Goal: Transaction & Acquisition: Purchase product/service

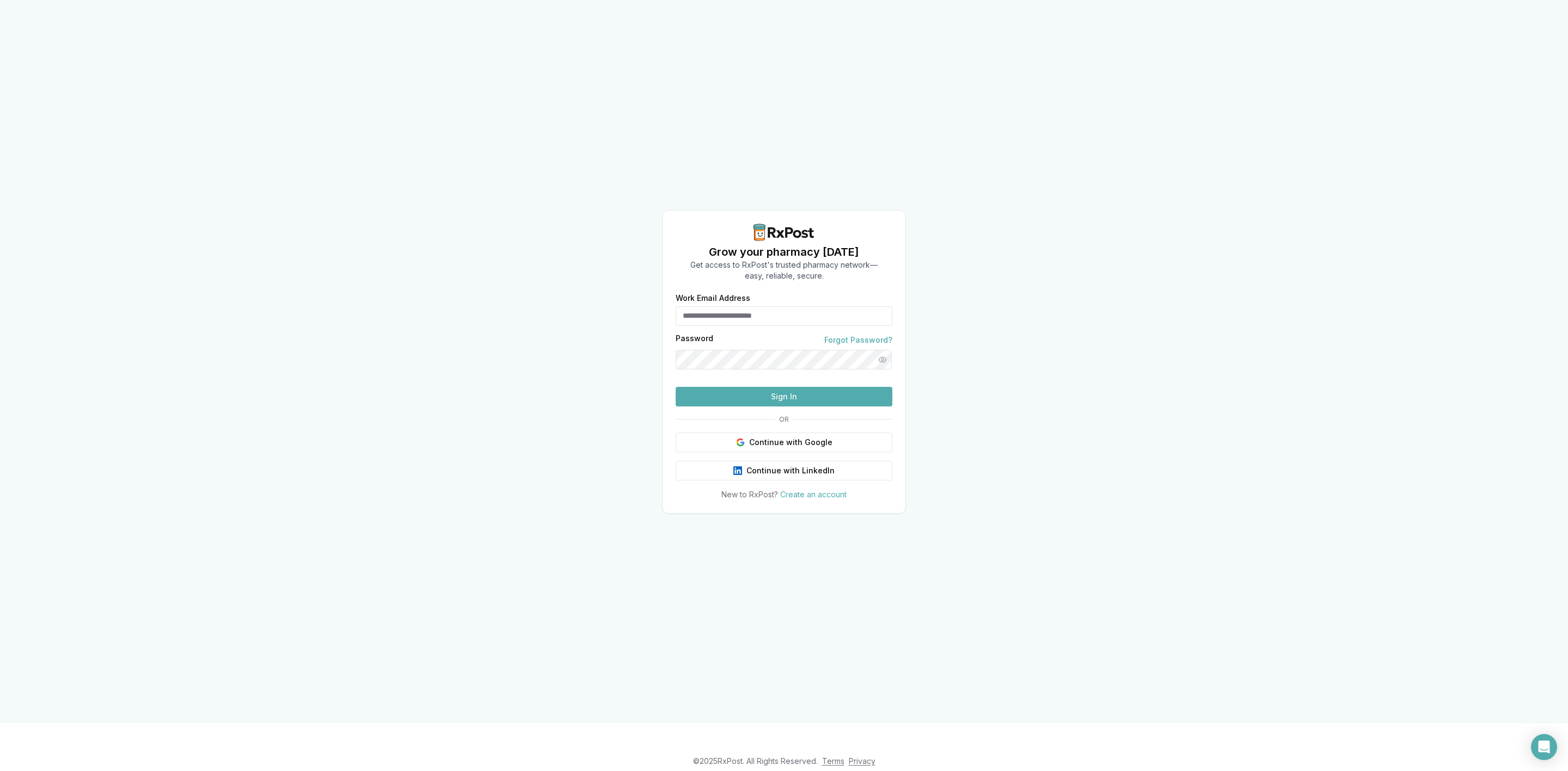
type input "**********"
click at [787, 424] on span "OR" at bounding box center [784, 419] width 18 height 9
click at [791, 452] on button "Continue with Google" at bounding box center [784, 442] width 217 height 19
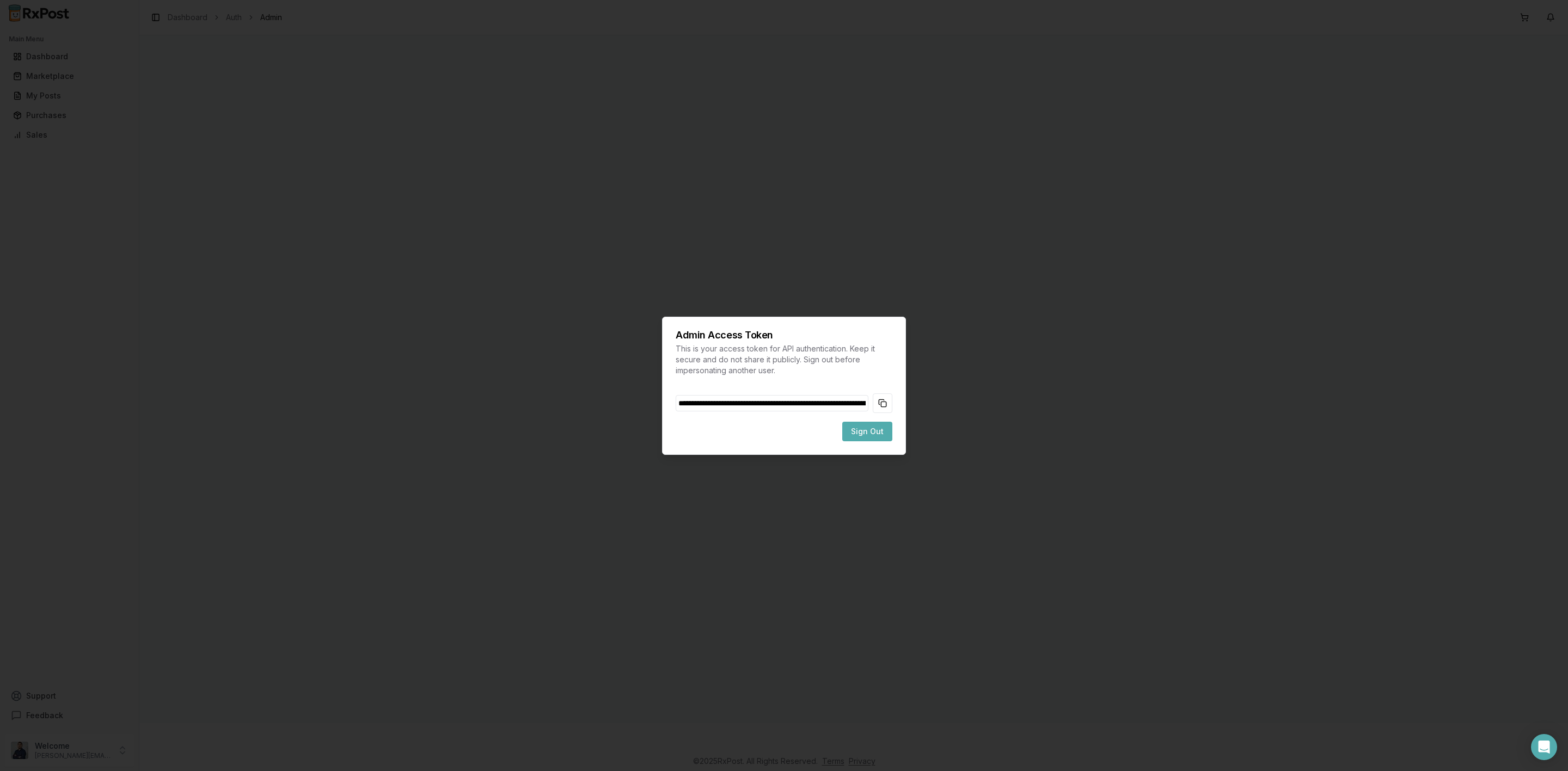
click at [894, 406] on div "Admin Access Token This is your access token for API authentication. Keep it se…" at bounding box center [784, 386] width 244 height 138
click at [889, 405] on button "Copy token to clipboard" at bounding box center [883, 403] width 19 height 19
click at [883, 427] on span "Sign Out" at bounding box center [867, 431] width 33 height 11
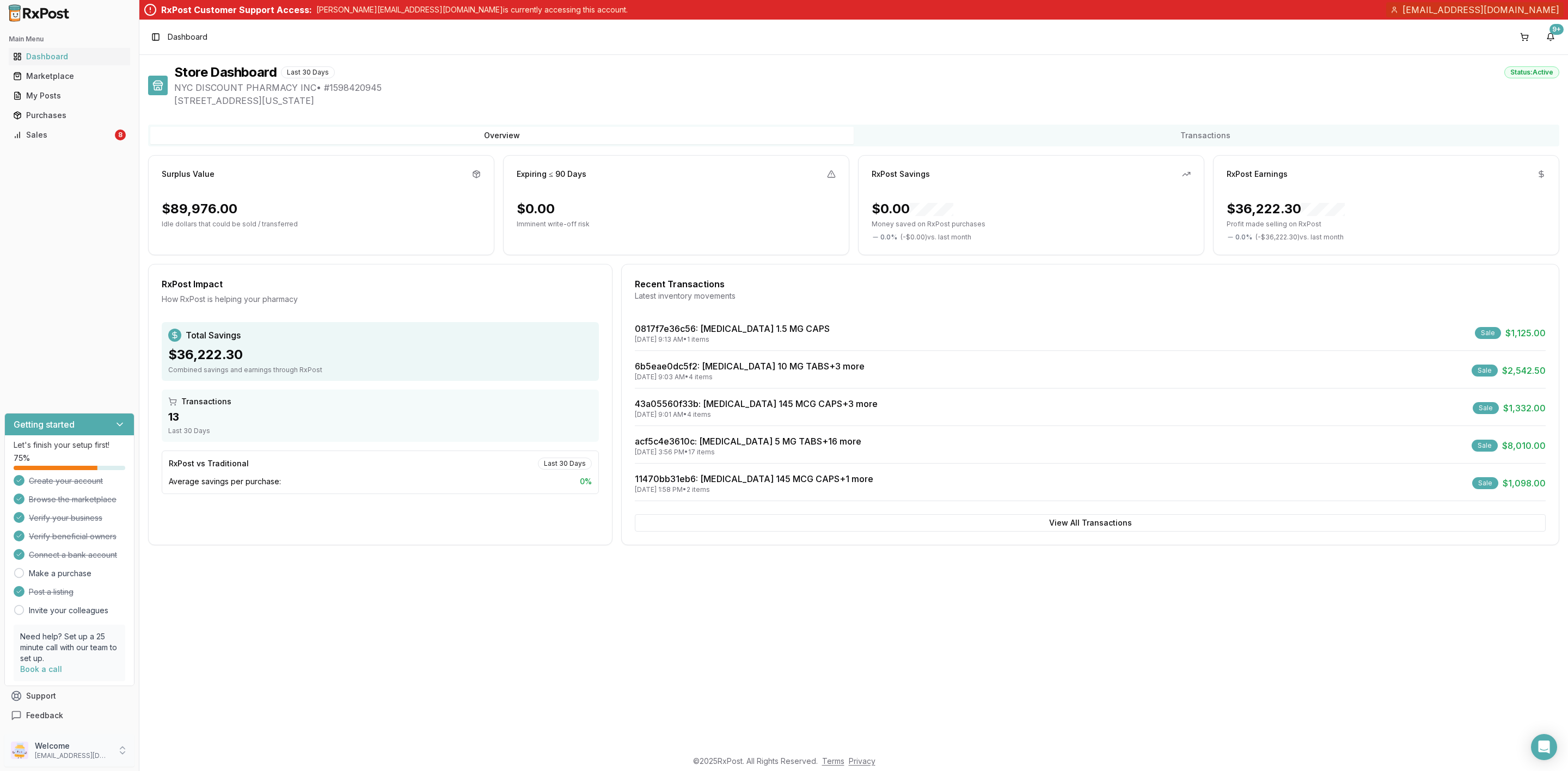
click at [101, 752] on p "[EMAIL_ADDRESS][DOMAIN_NAME]" at bounding box center [72, 756] width 75 height 9
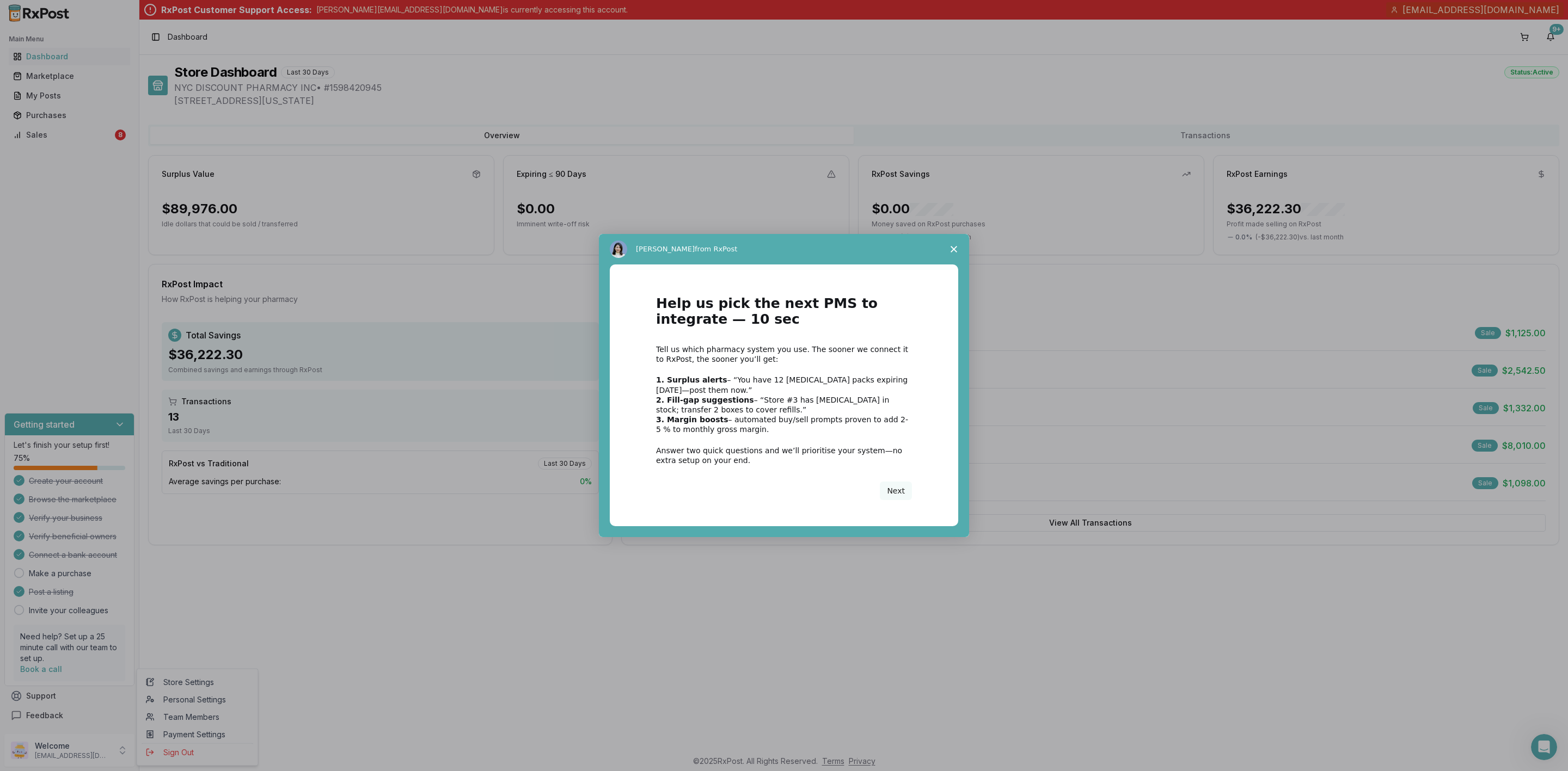
click at [947, 253] on span "Close survey" at bounding box center [954, 249] width 30 height 30
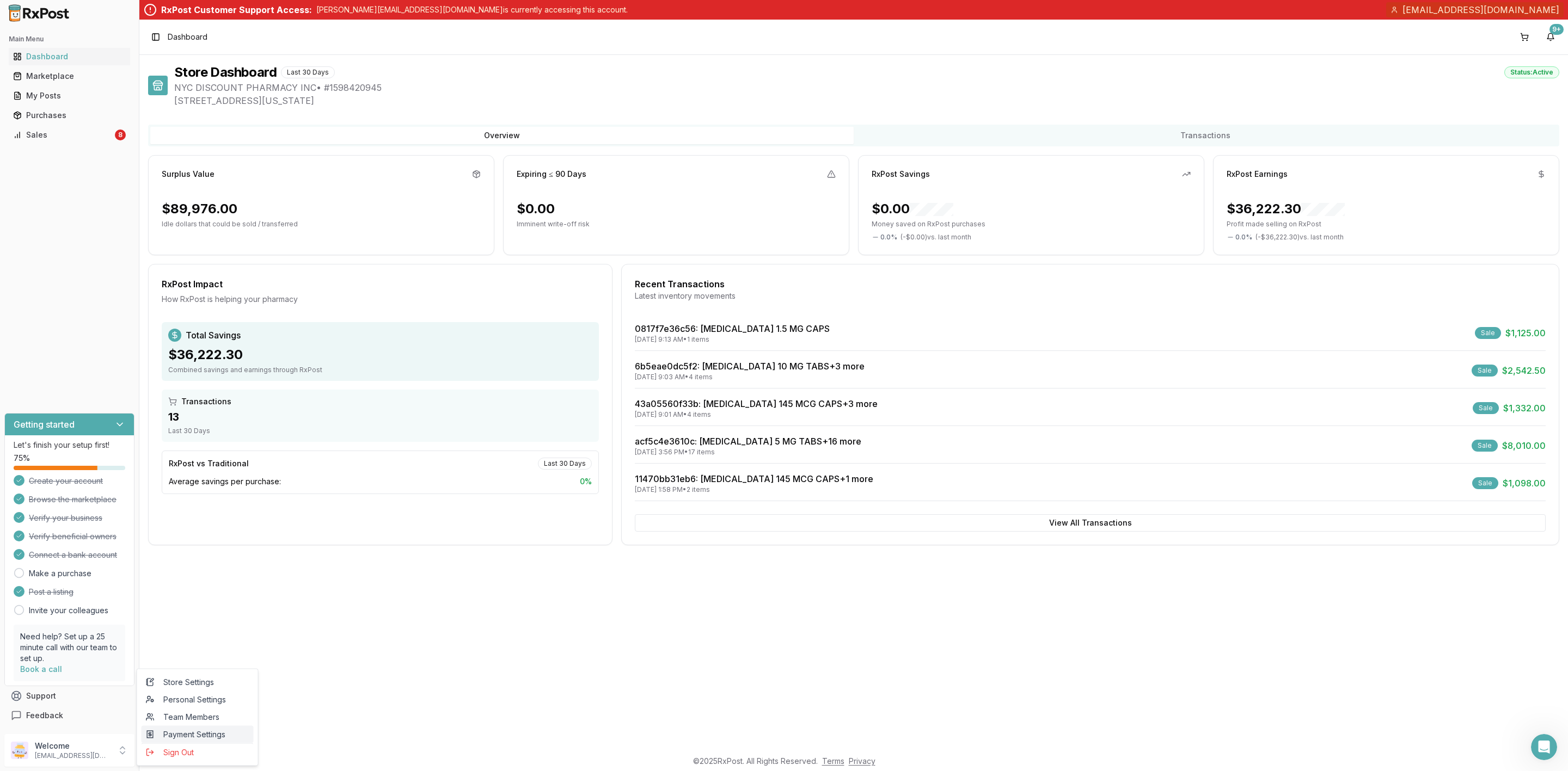
click at [190, 733] on span "Payment Settings" at bounding box center [198, 735] width 103 height 11
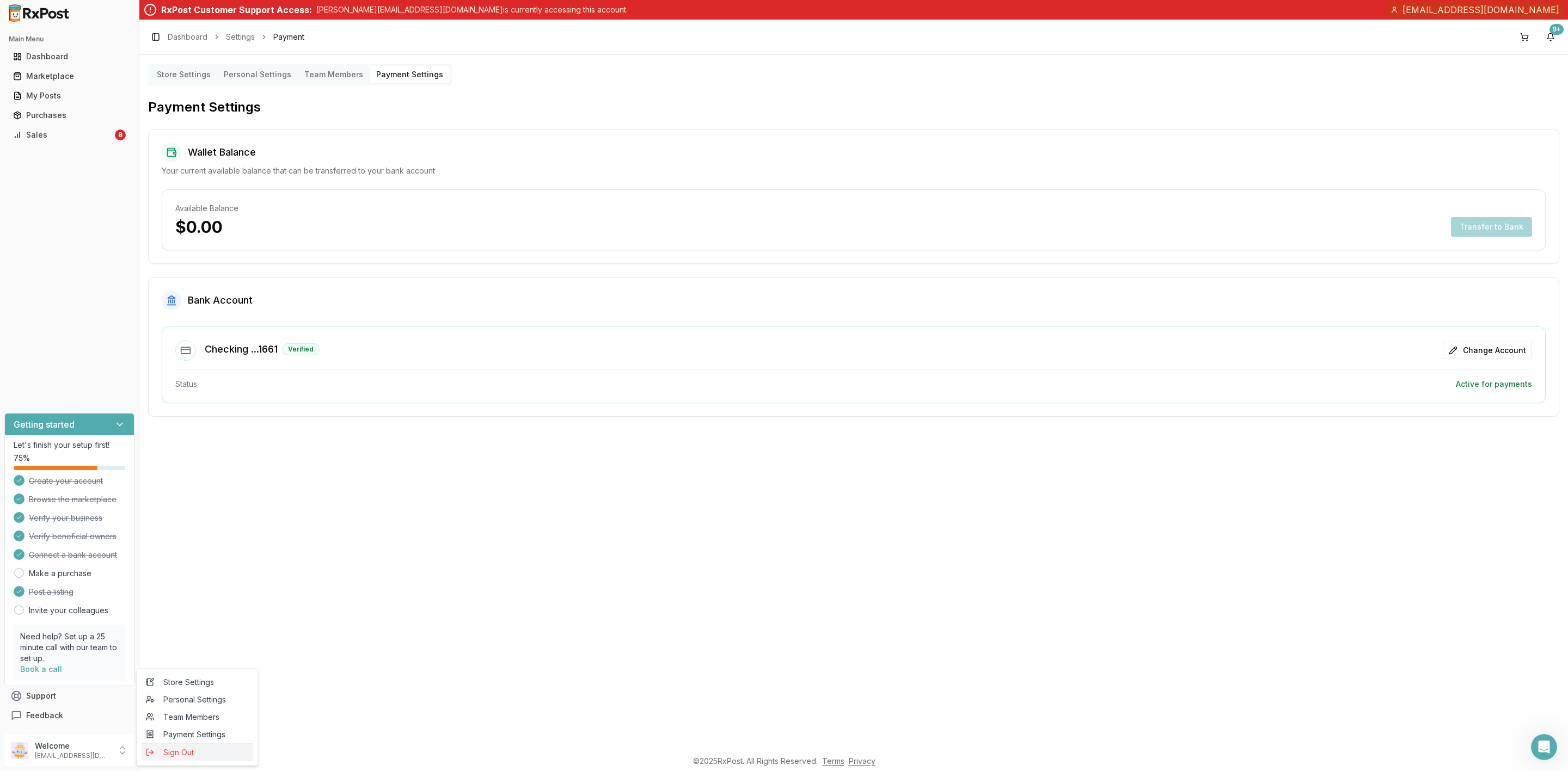
click at [181, 758] on span "Sign Out" at bounding box center [198, 753] width 103 height 11
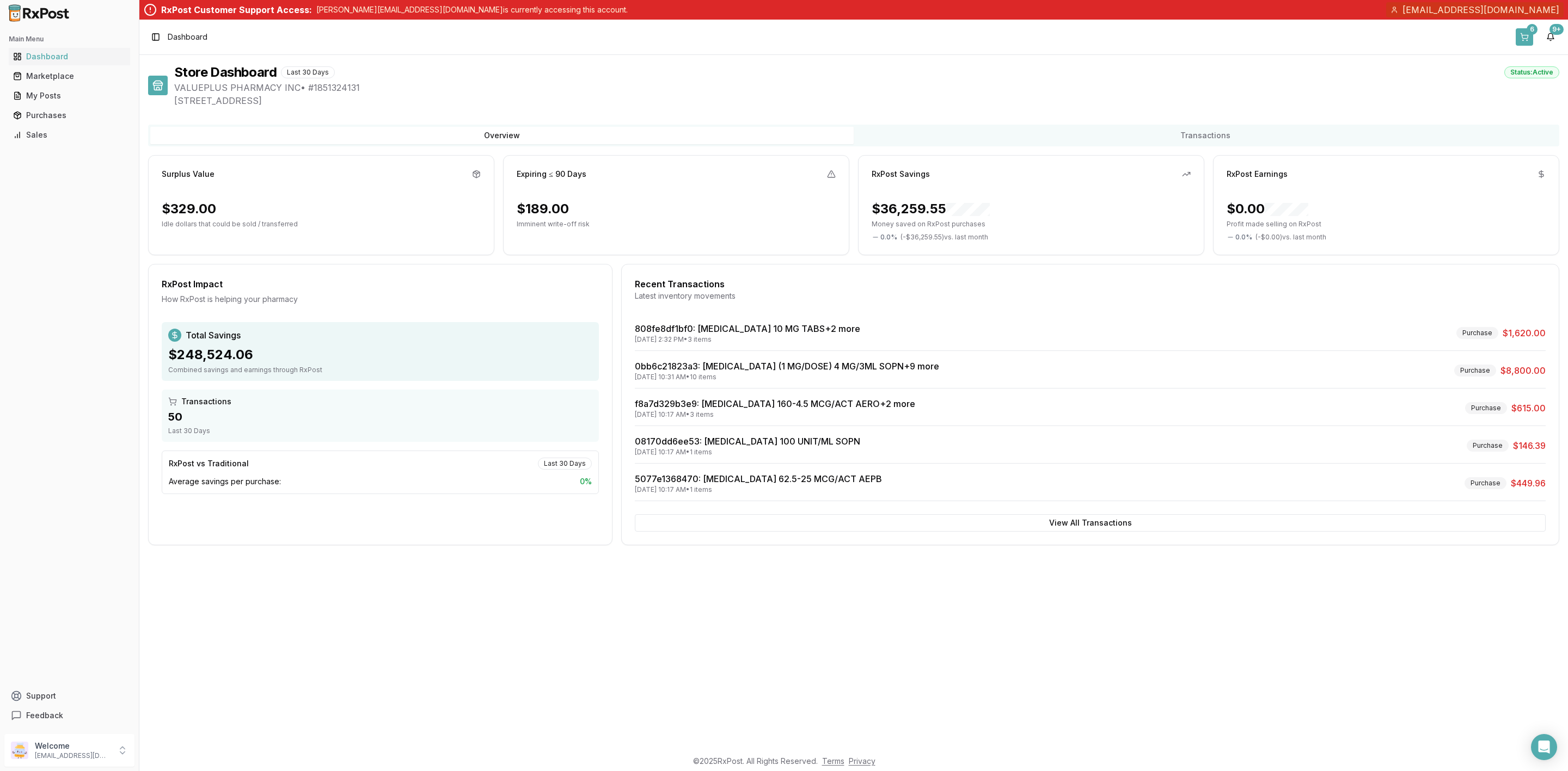
click at [1524, 37] on button "6" at bounding box center [1524, 37] width 18 height 18
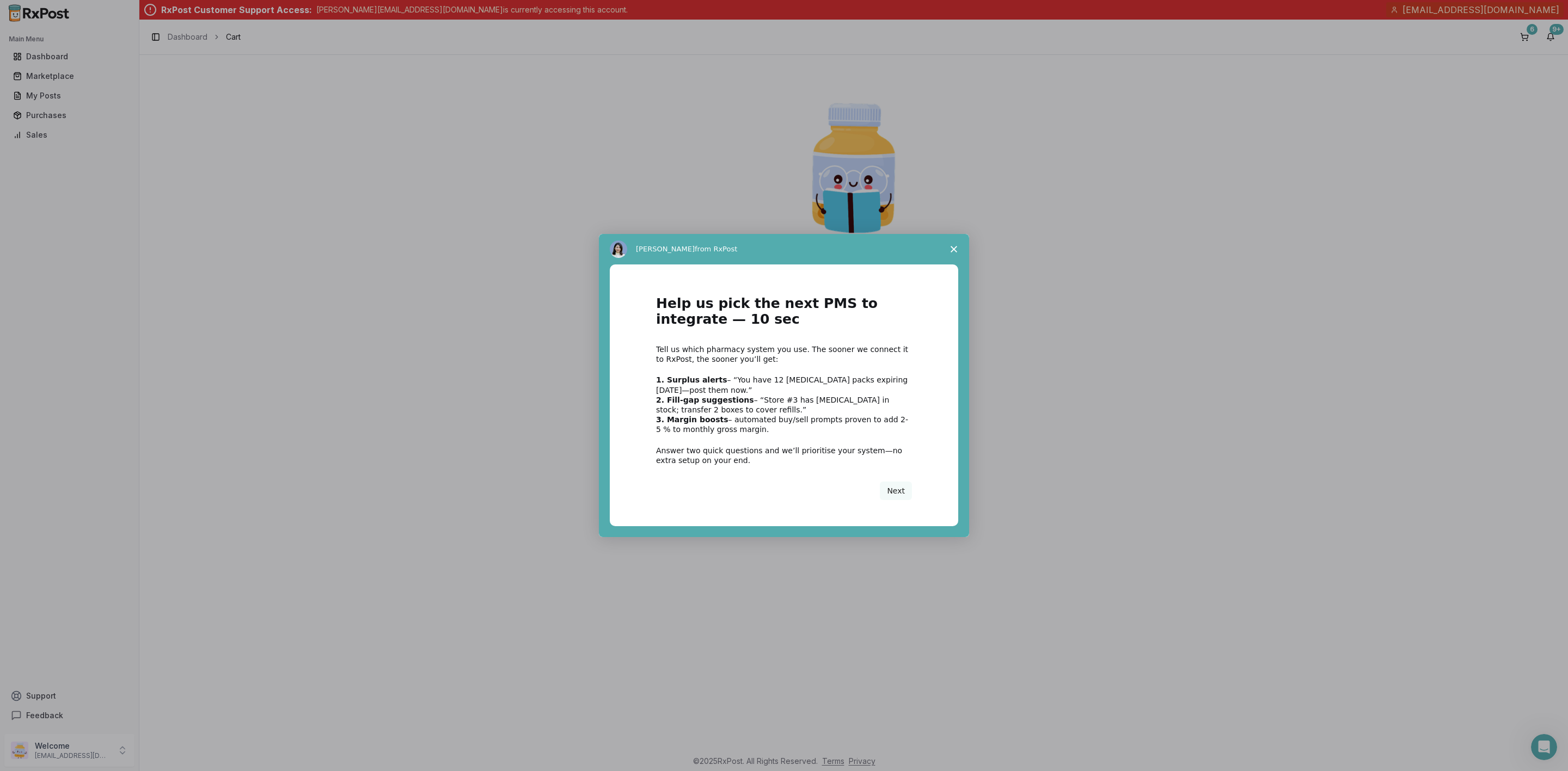
click at [957, 250] on span "Close survey" at bounding box center [954, 249] width 30 height 30
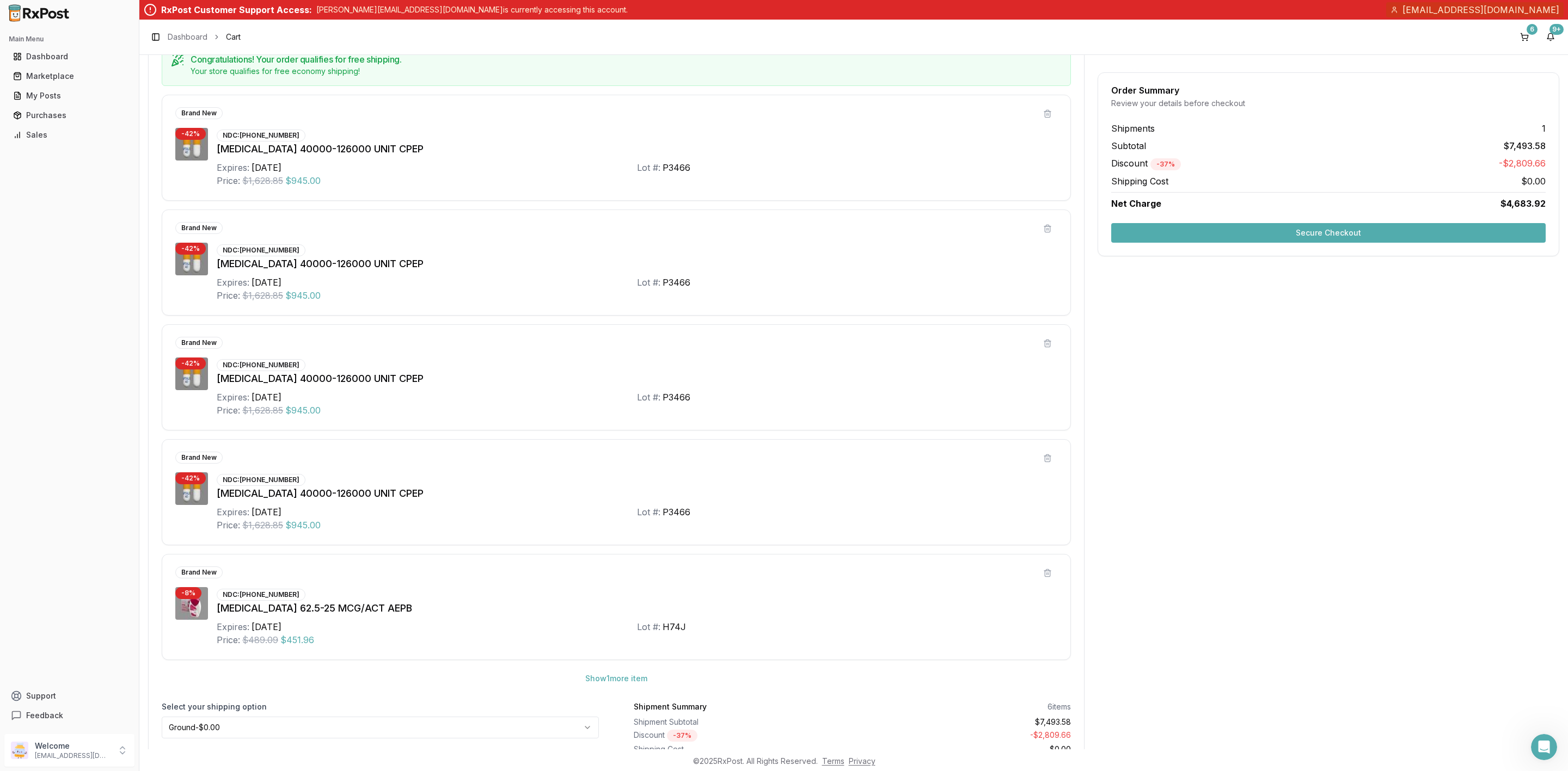
scroll to position [163, 0]
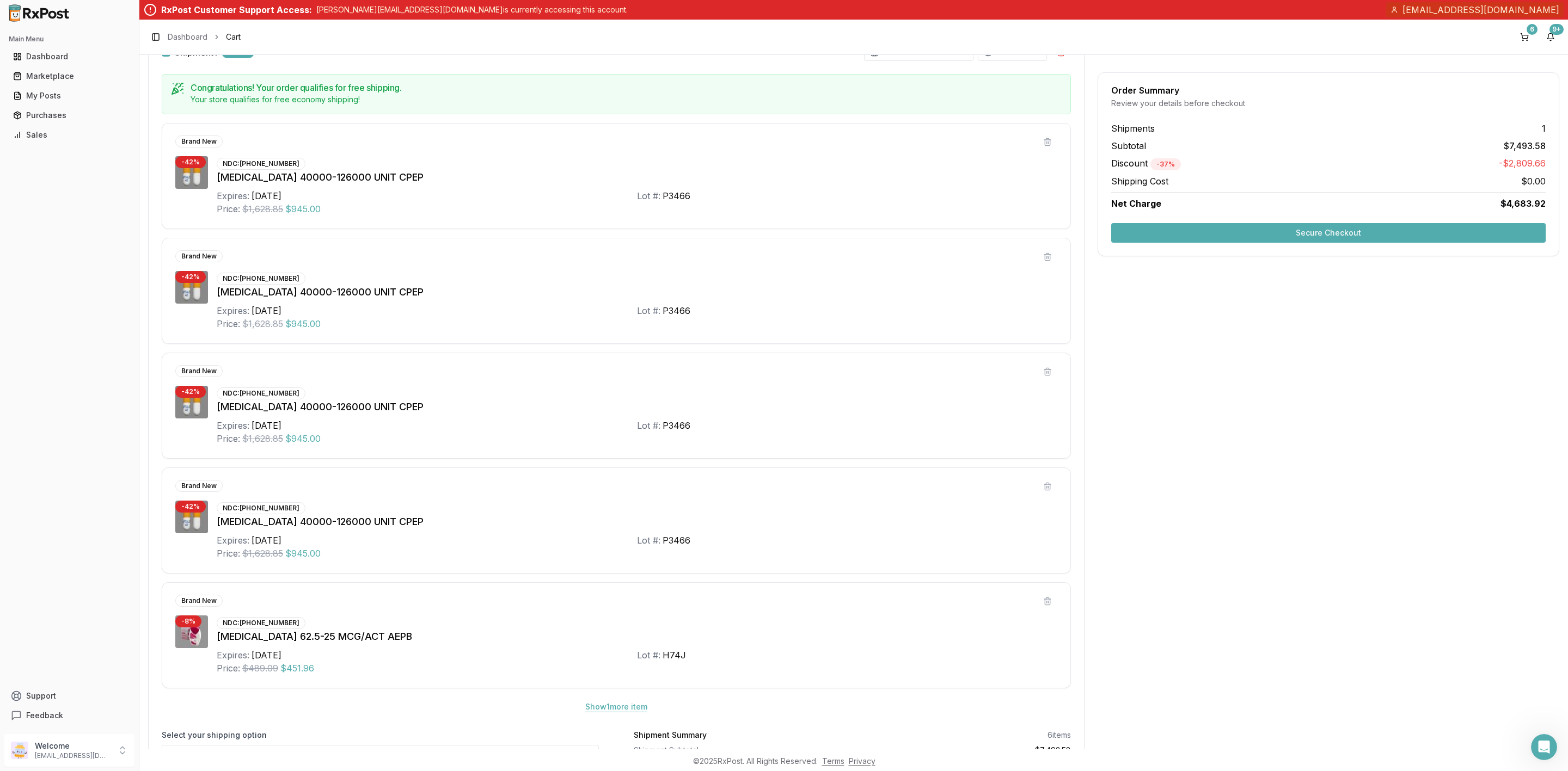
click at [612, 715] on button "Show 1 more item" at bounding box center [616, 707] width 80 height 19
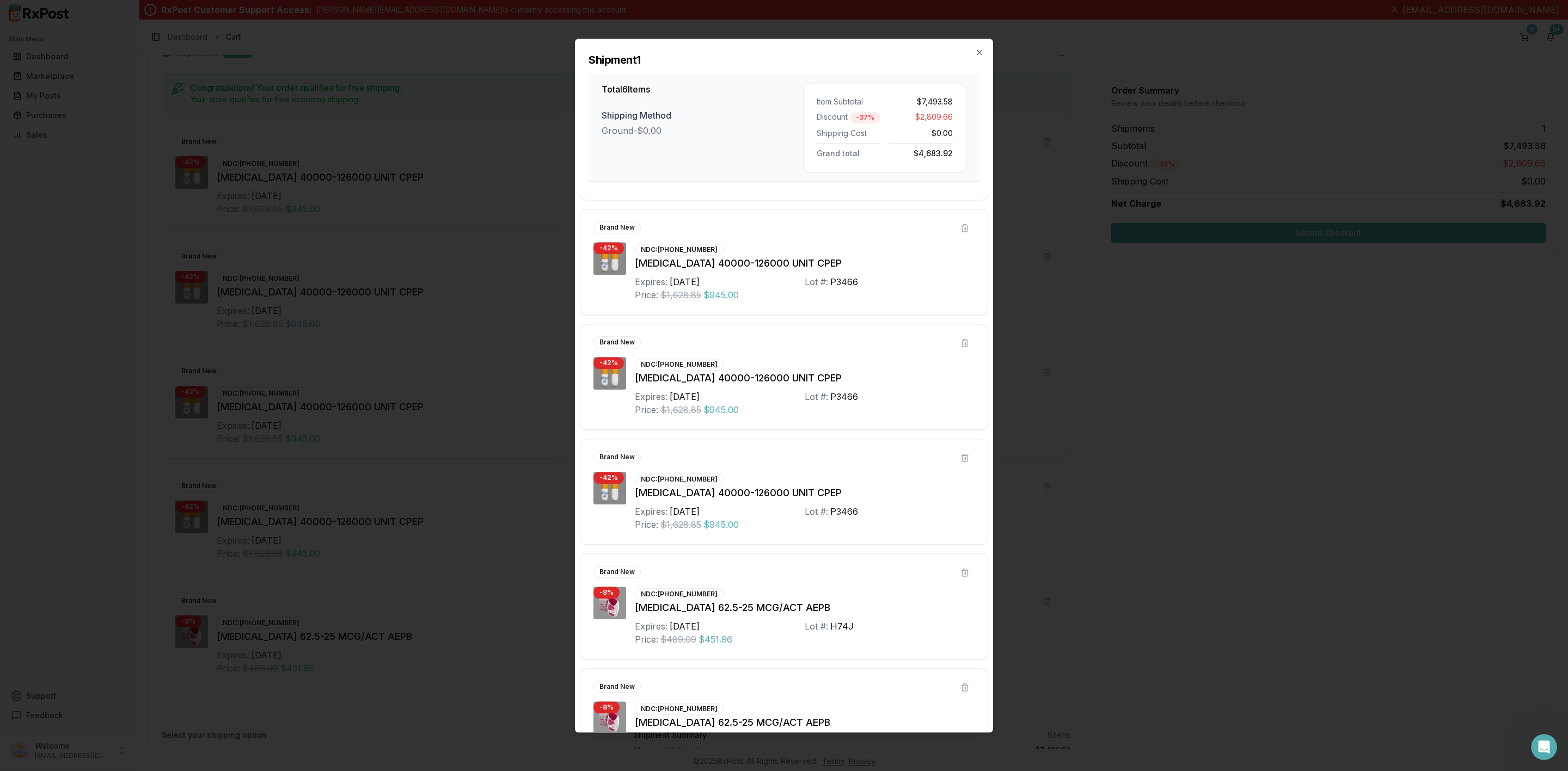
scroll to position [152, 0]
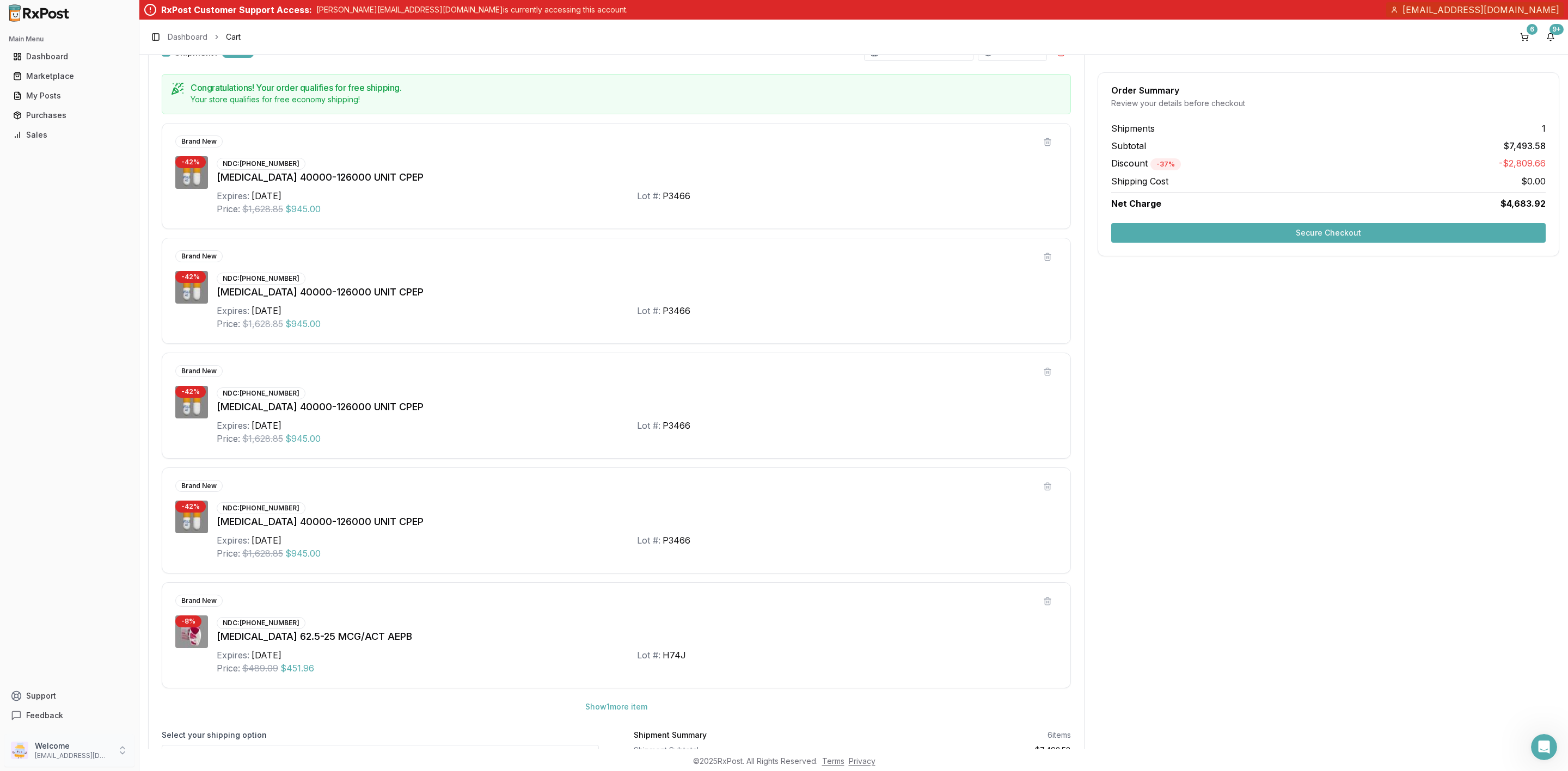
click at [56, 753] on p "info@valuepluspharmacy.net" at bounding box center [72, 756] width 75 height 9
click at [169, 750] on span "Sign Out" at bounding box center [198, 753] width 103 height 11
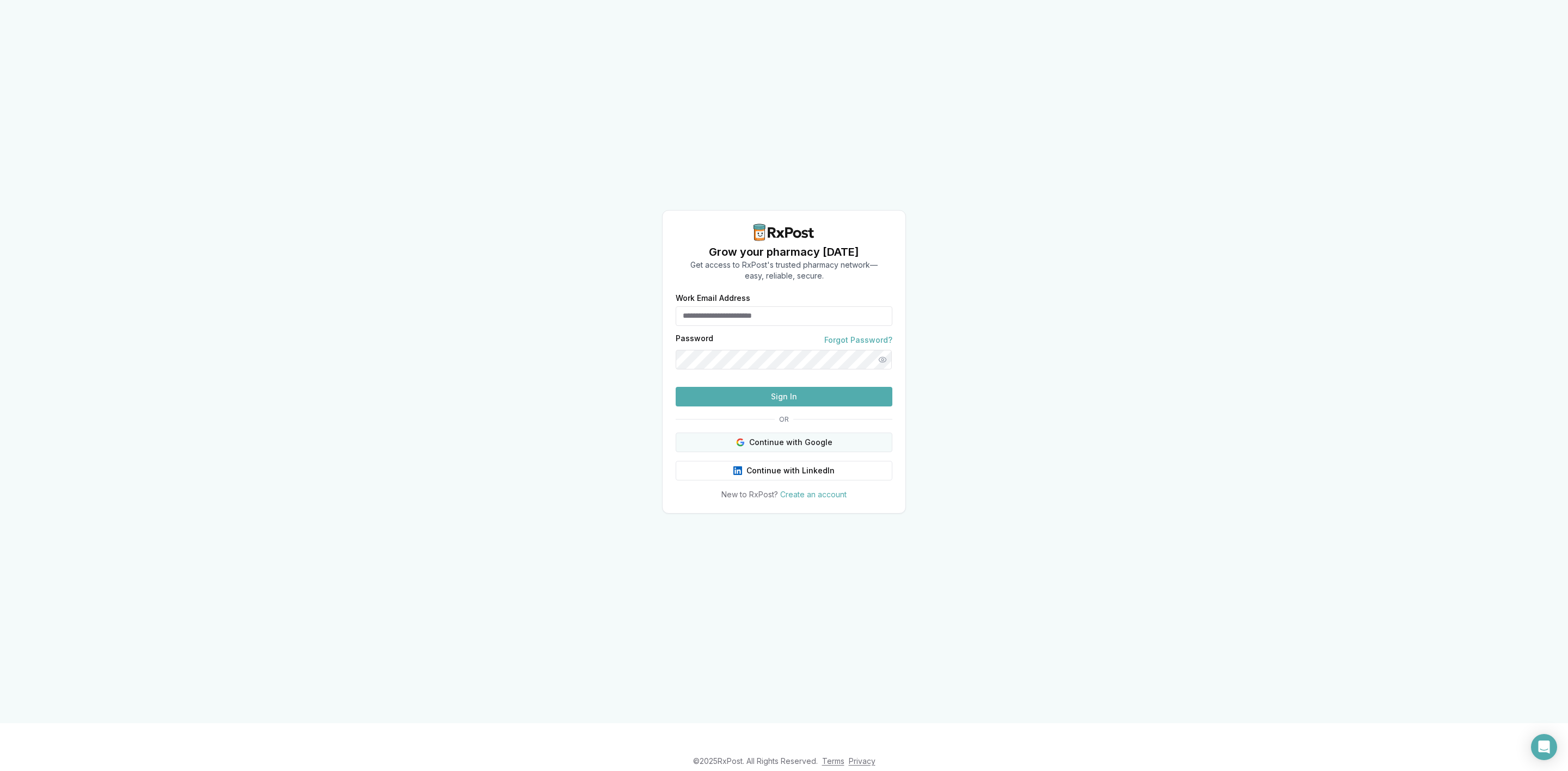
type input "**********"
click at [803, 452] on button "Continue with Google" at bounding box center [784, 442] width 217 height 19
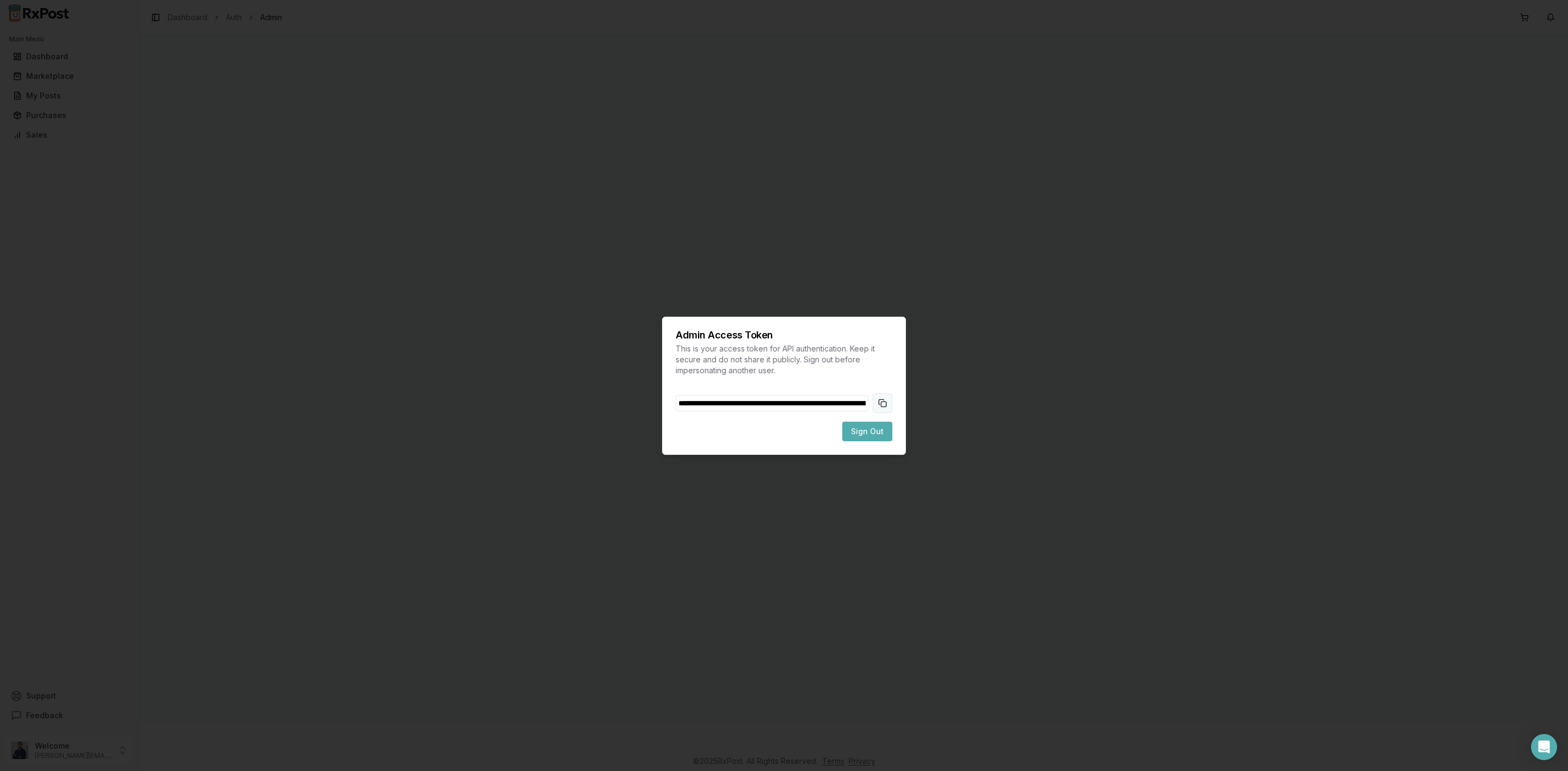
click at [880, 402] on button "Copy token to clipboard" at bounding box center [883, 403] width 19 height 19
click at [880, 430] on span "Sign Out" at bounding box center [867, 431] width 33 height 11
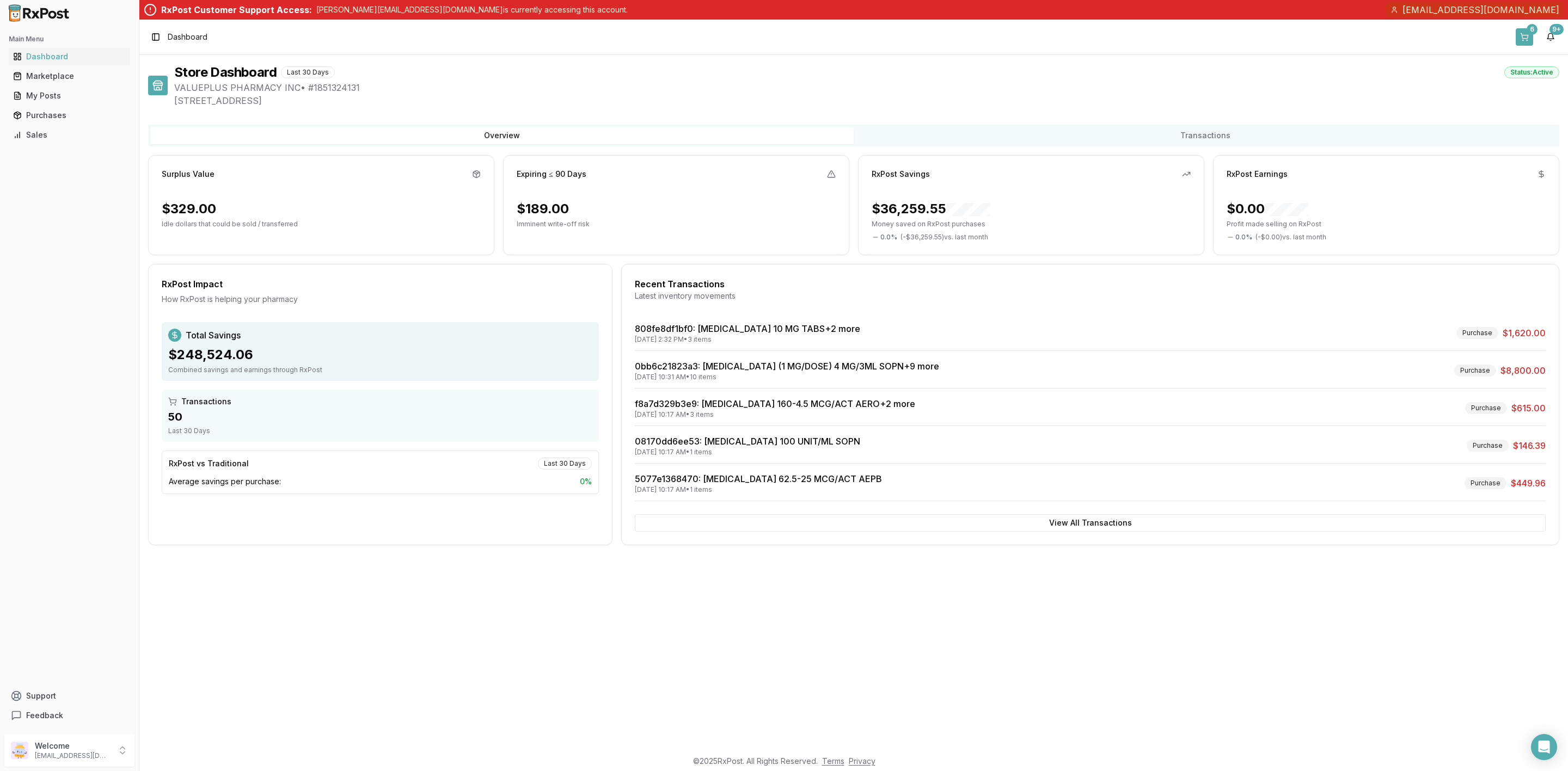
click at [1524, 30] on button "6" at bounding box center [1524, 37] width 18 height 18
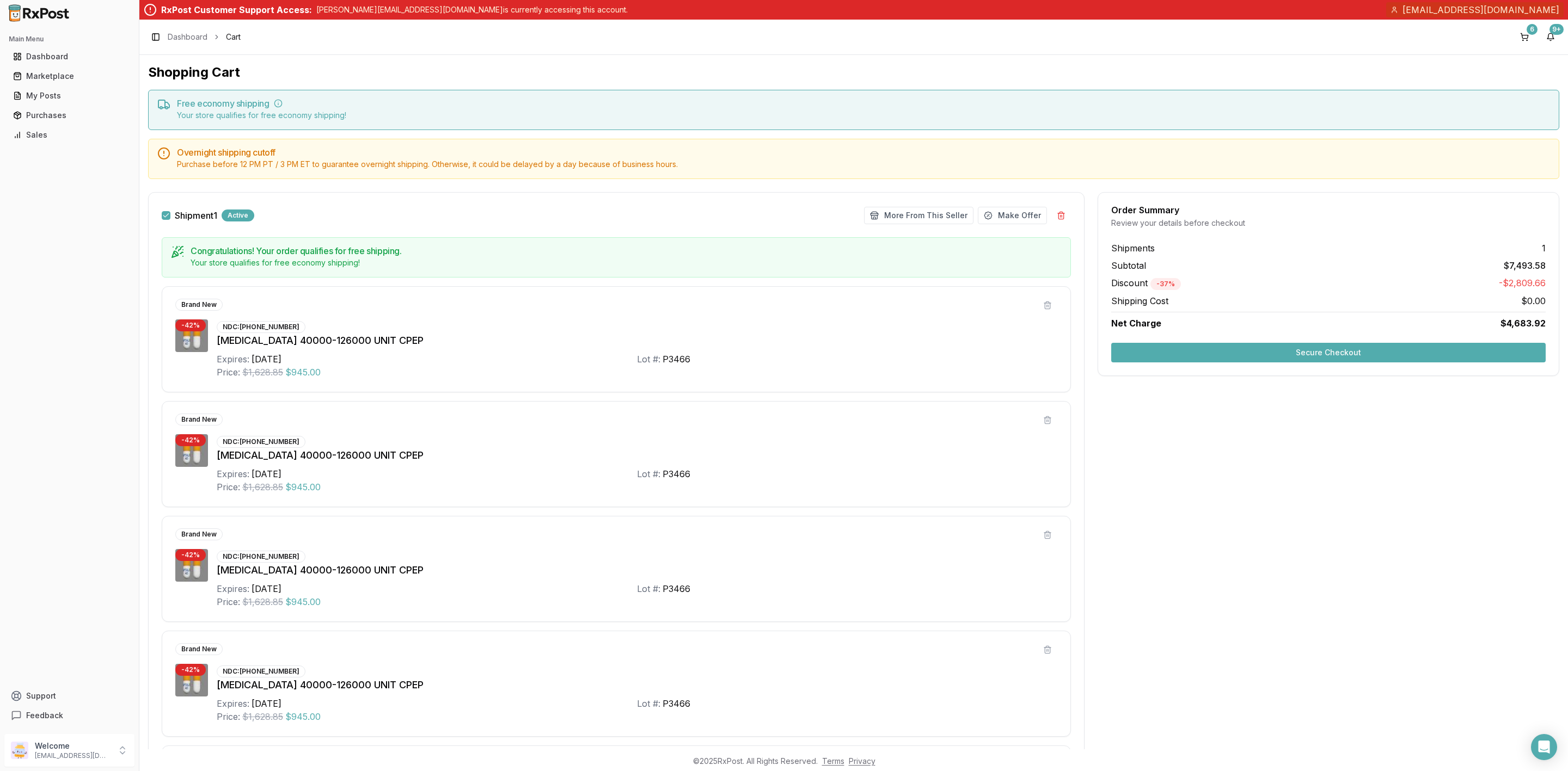
scroll to position [245, 0]
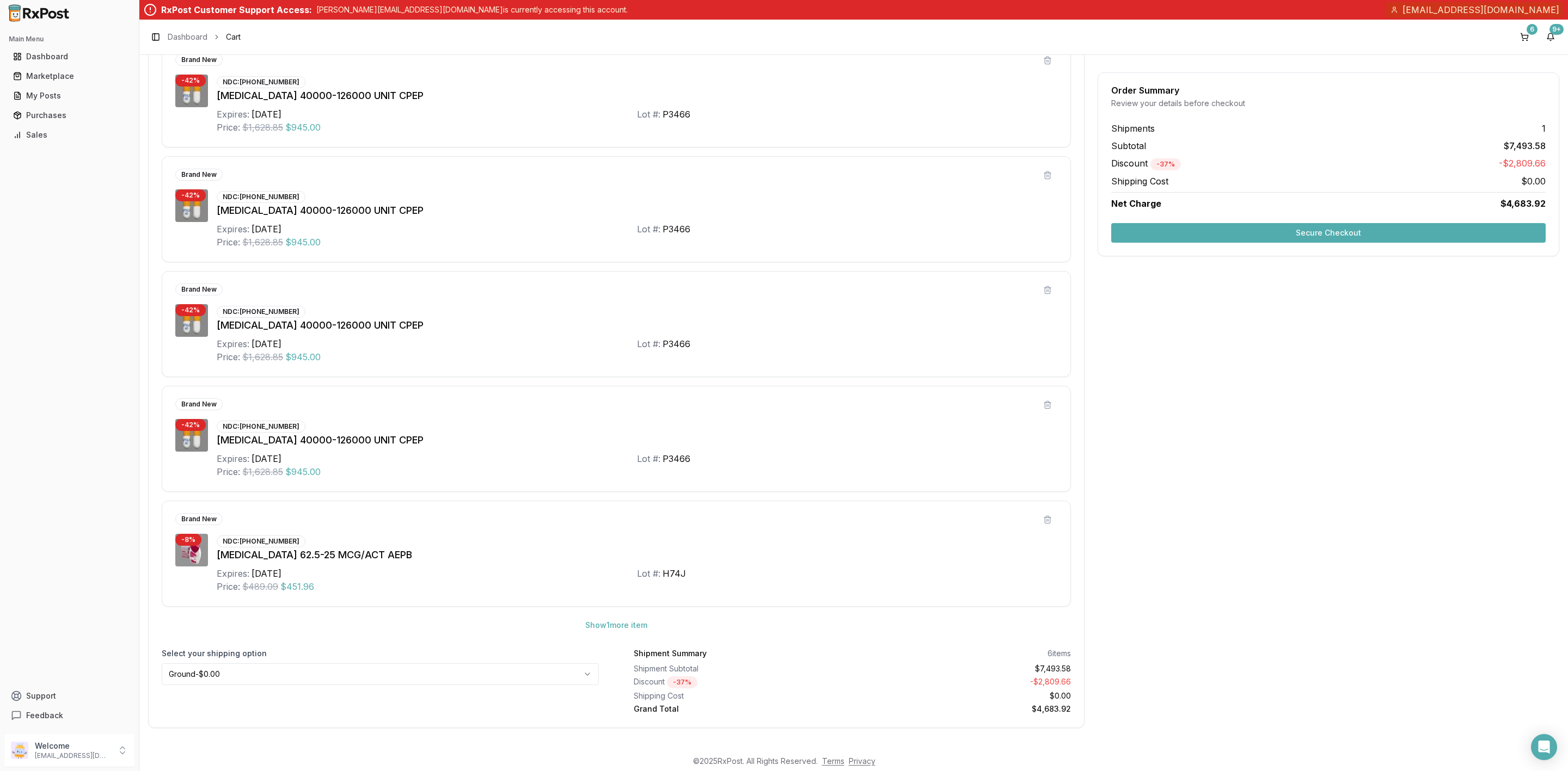
click at [1344, 227] on button "Secure Checkout" at bounding box center [1329, 233] width 435 height 19
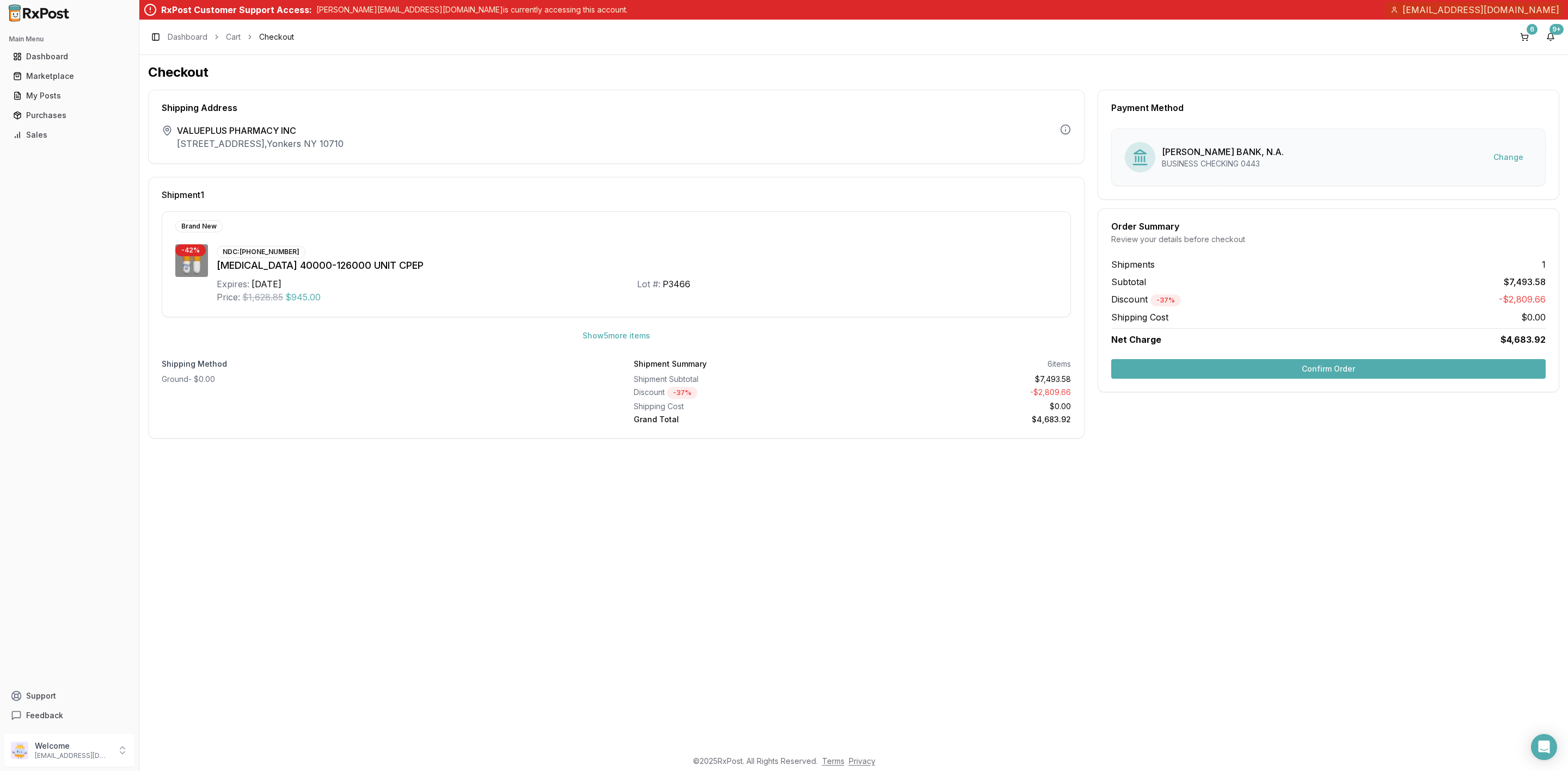
click at [1203, 368] on button "Confirm Order" at bounding box center [1329, 369] width 435 height 19
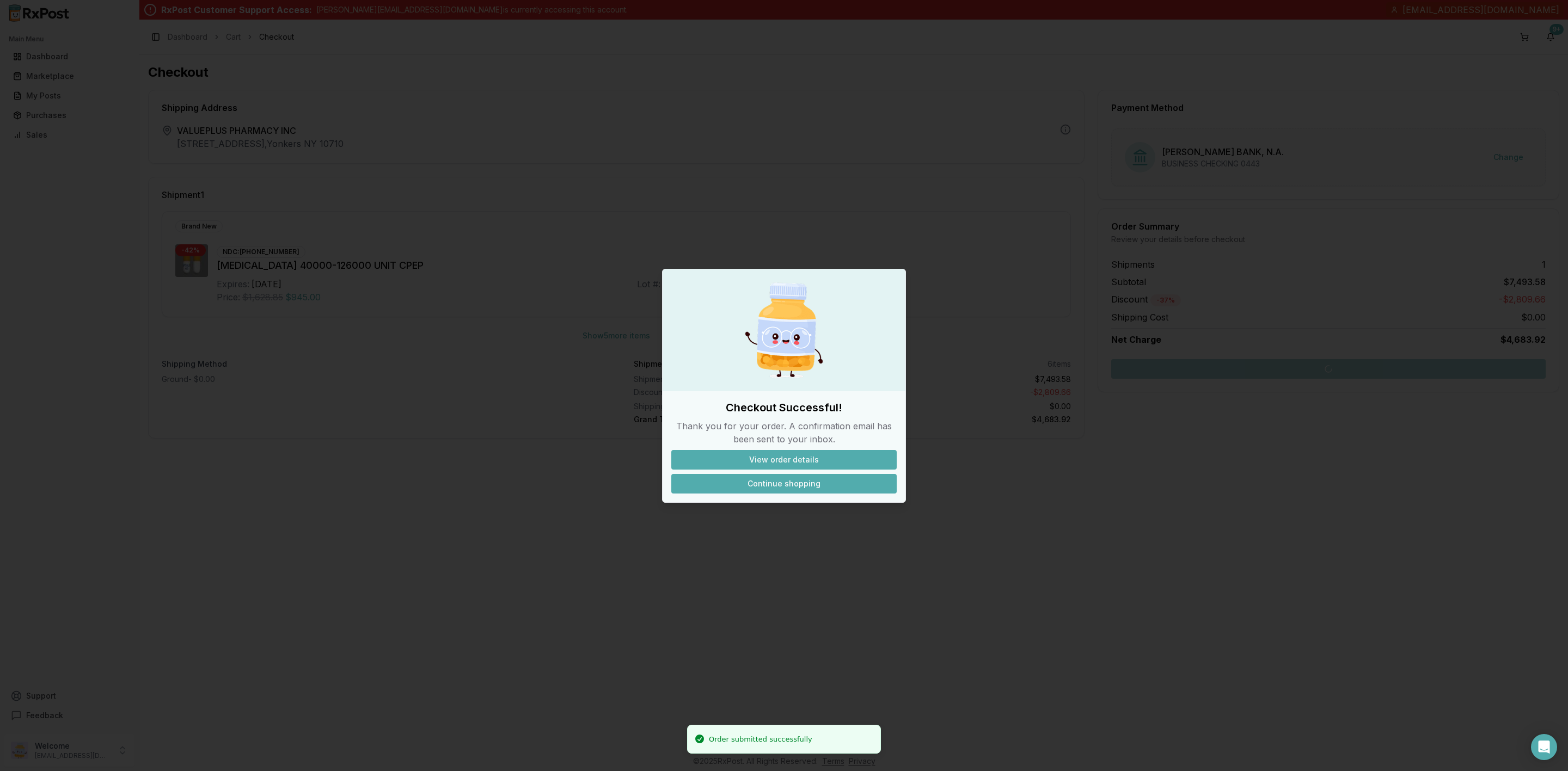
click at [796, 489] on button "Continue shopping" at bounding box center [784, 484] width 225 height 19
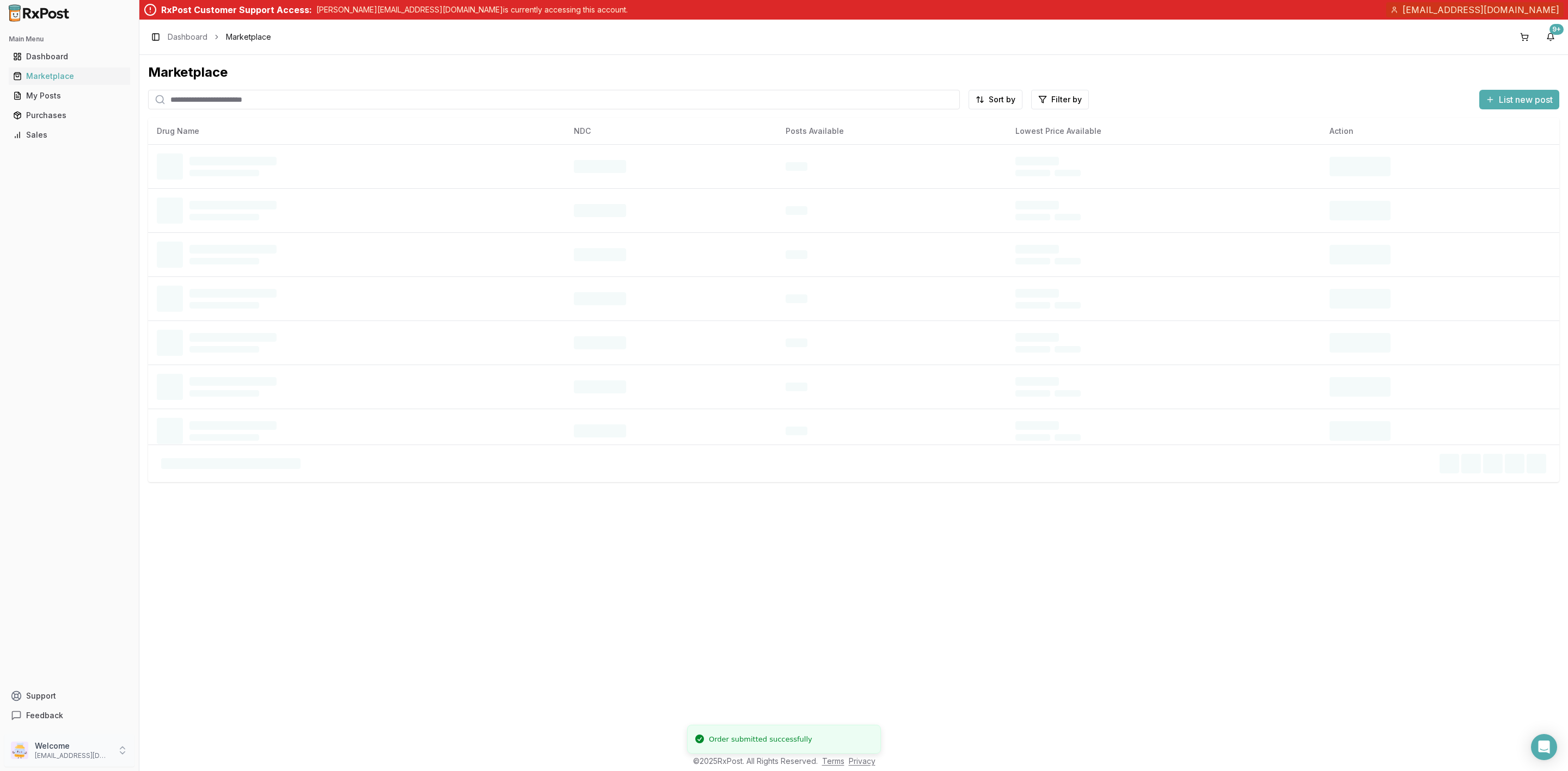
click at [98, 751] on p "Welcome" at bounding box center [72, 746] width 75 height 11
click at [225, 751] on span "Sign Out" at bounding box center [198, 753] width 103 height 11
